Goal: Navigation & Orientation: Find specific page/section

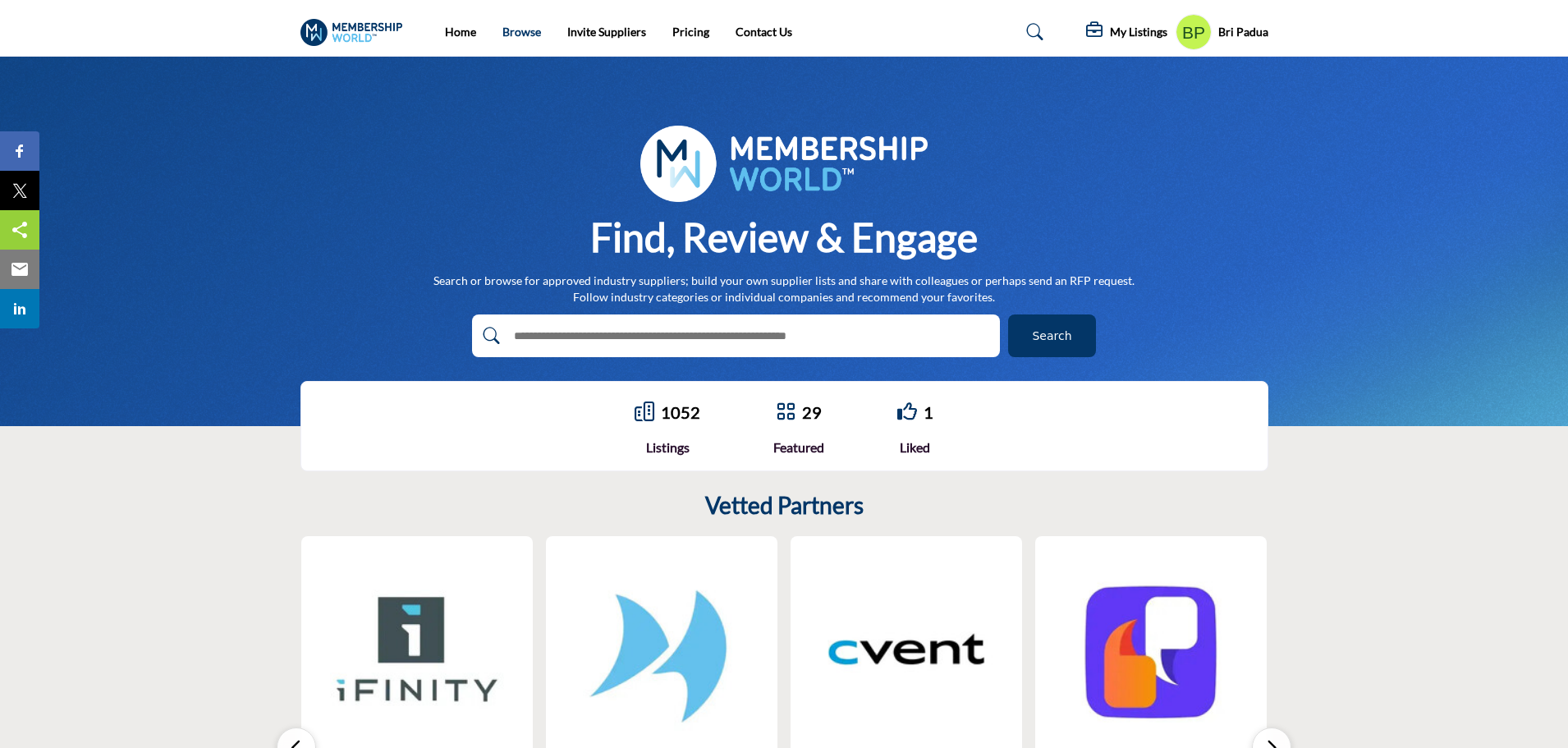
click at [508, 37] on link "Browse" at bounding box center [521, 32] width 38 height 14
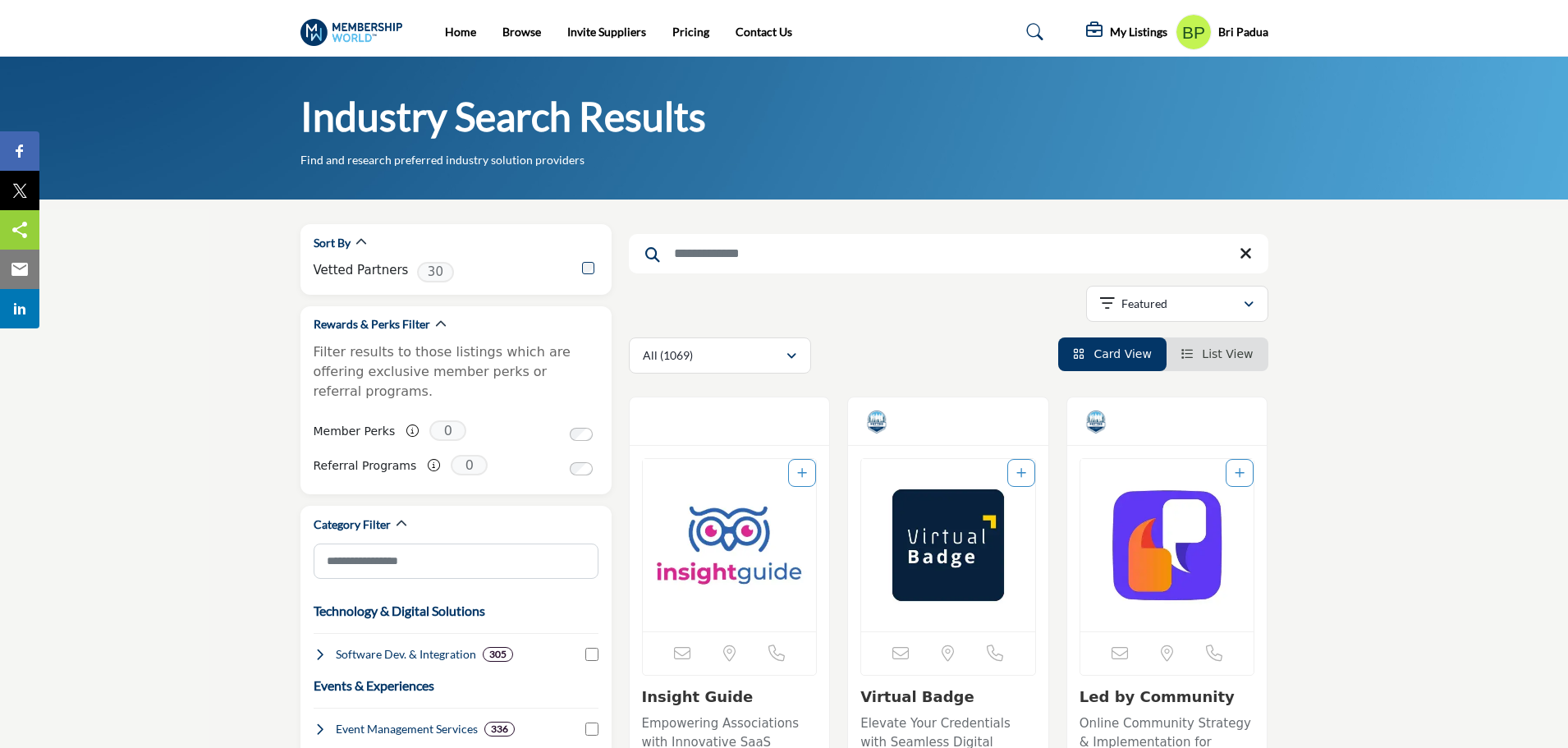
click at [1227, 355] on span "List View" at bounding box center [1226, 353] width 51 height 13
